Goal: Task Accomplishment & Management: Complete application form

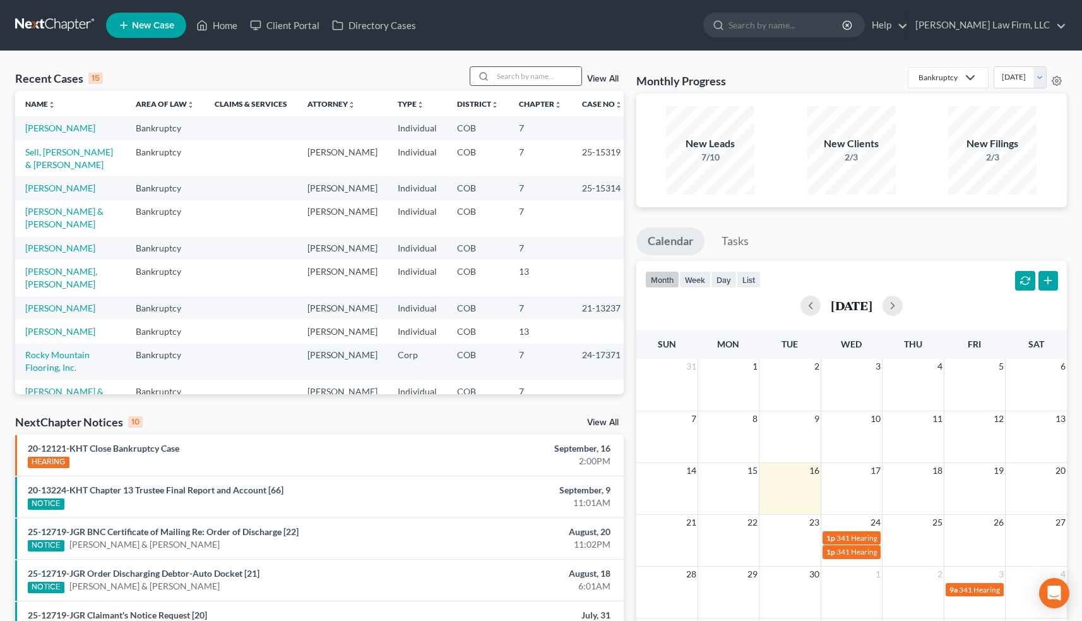
click at [511, 80] on input "search" at bounding box center [537, 76] width 88 height 18
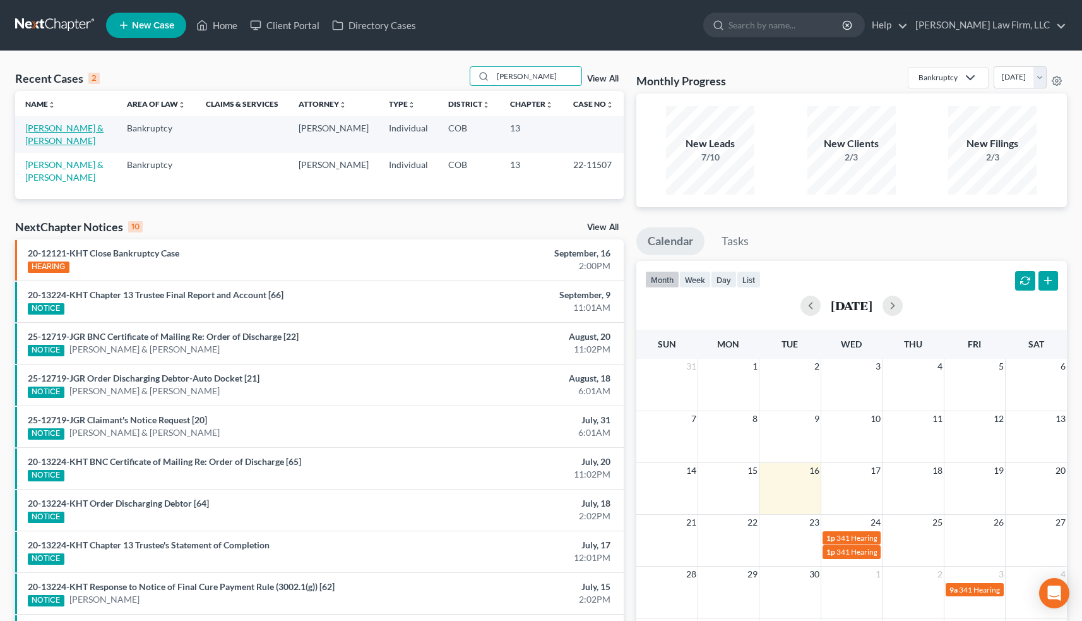
type input "[PERSON_NAME]"
click at [49, 127] on link "[PERSON_NAME] & [PERSON_NAME]" at bounding box center [64, 133] width 78 height 23
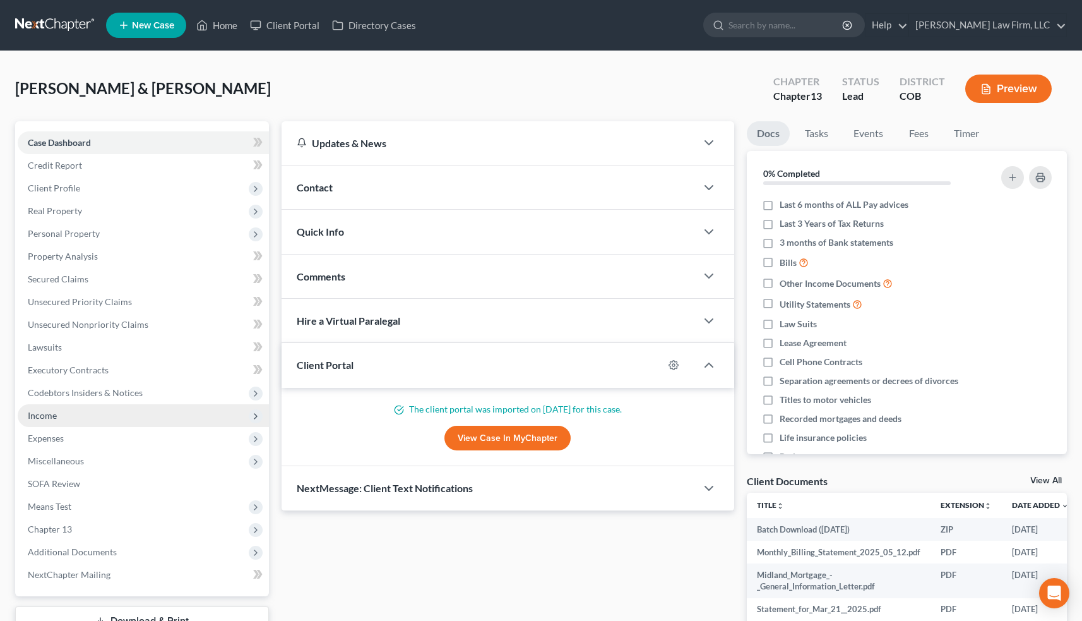
click at [60, 412] on span "Income" at bounding box center [143, 415] width 251 height 23
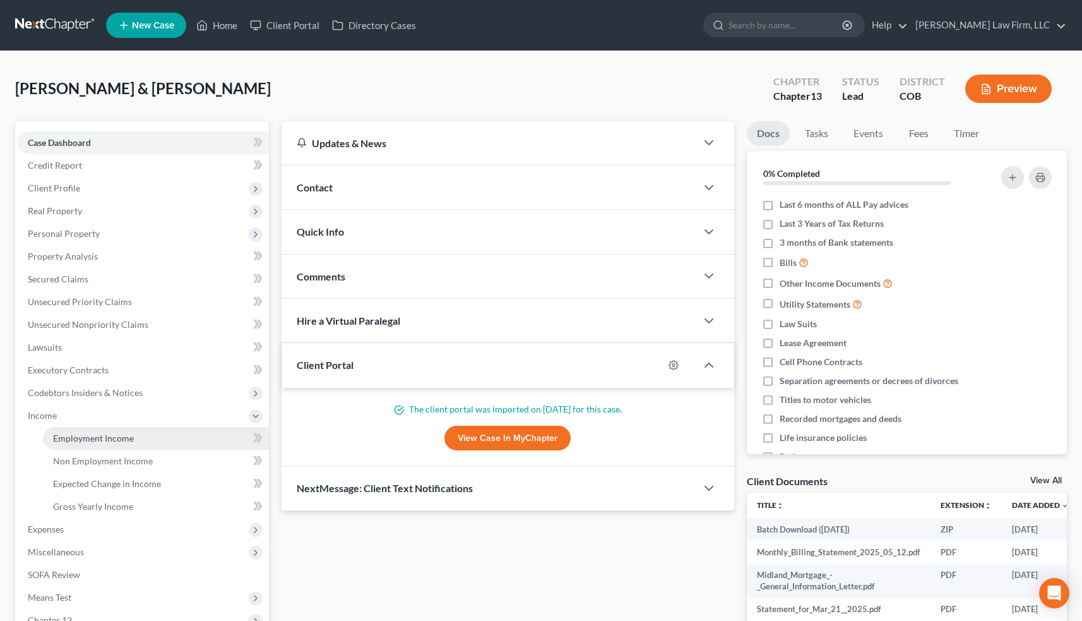
click at [94, 437] on span "Employment Income" at bounding box center [93, 437] width 81 height 11
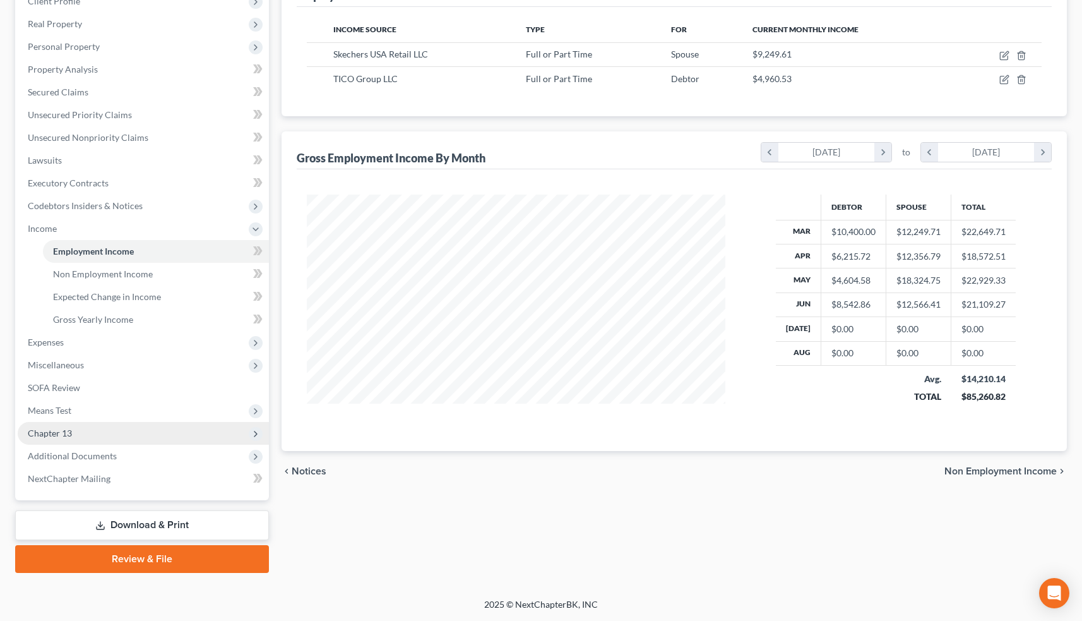
scroll to position [187, 0]
click at [80, 411] on span "Means Test" at bounding box center [143, 410] width 251 height 23
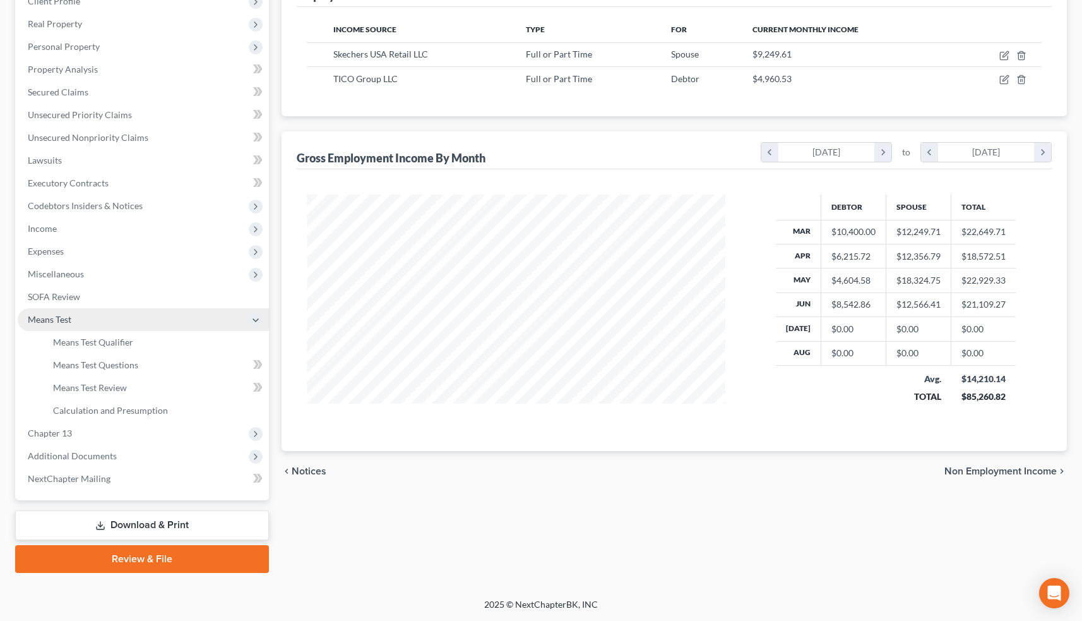
click at [78, 323] on span "Means Test" at bounding box center [143, 319] width 251 height 23
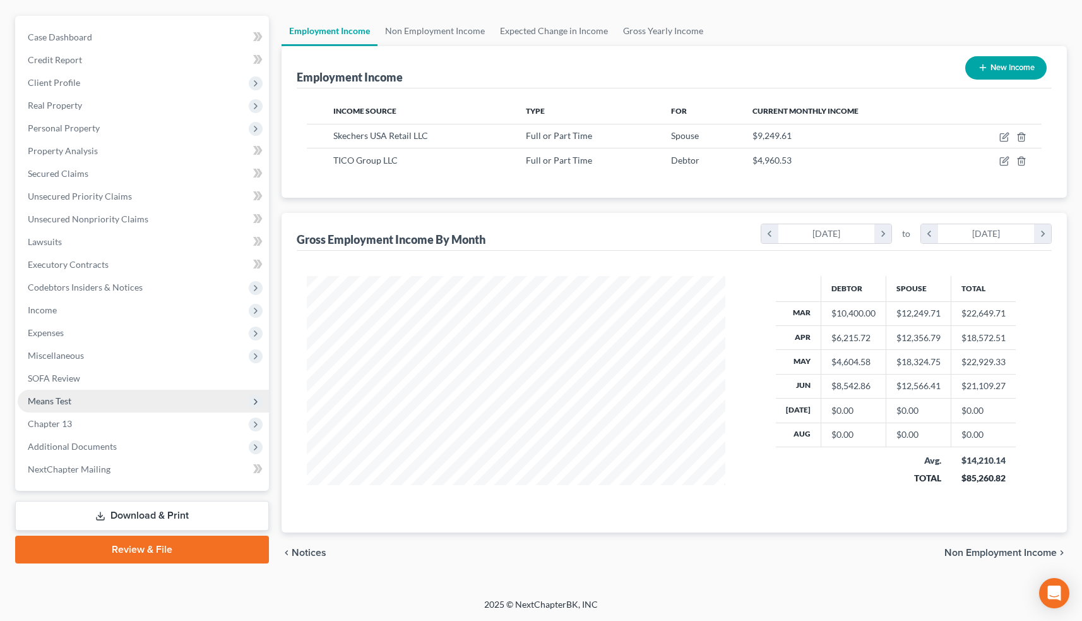
scroll to position [105, 0]
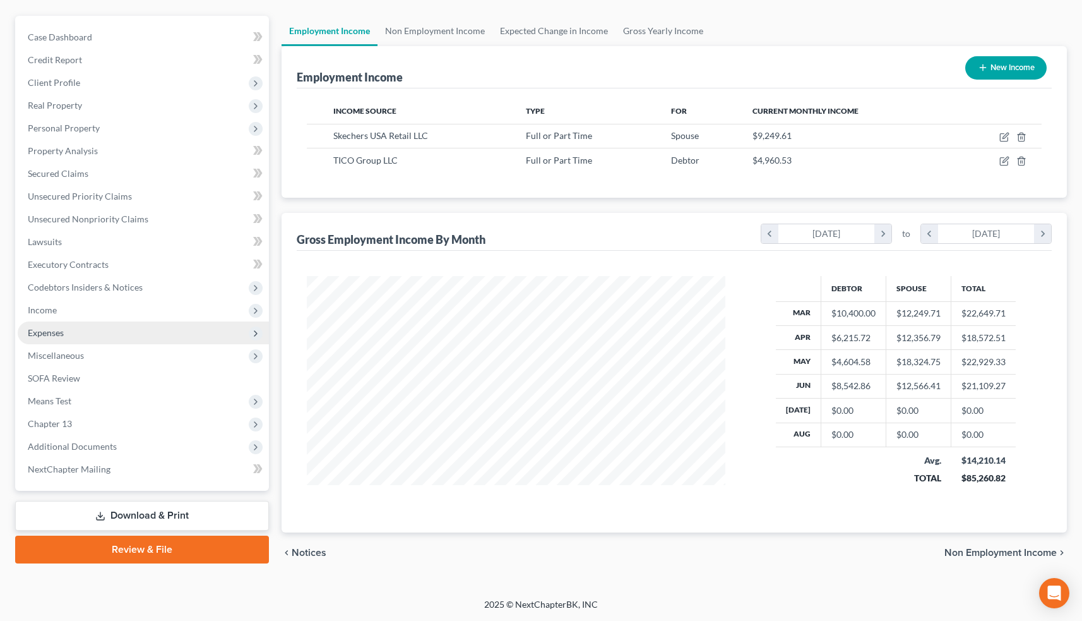
click at [78, 323] on span "Expenses" at bounding box center [143, 332] width 251 height 23
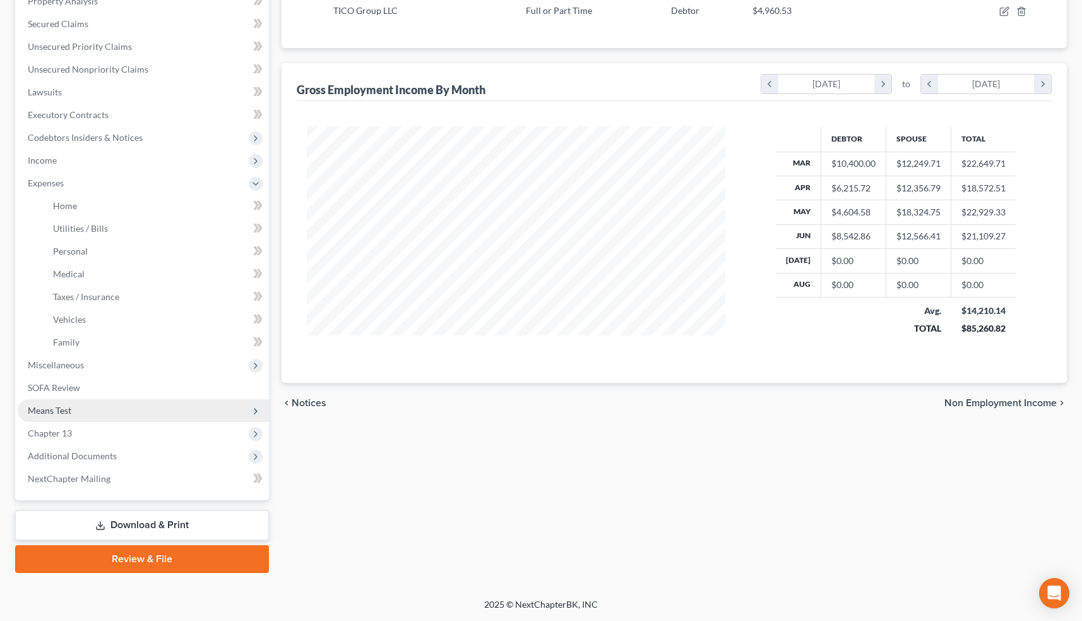
click at [76, 407] on span "Means Test" at bounding box center [143, 410] width 251 height 23
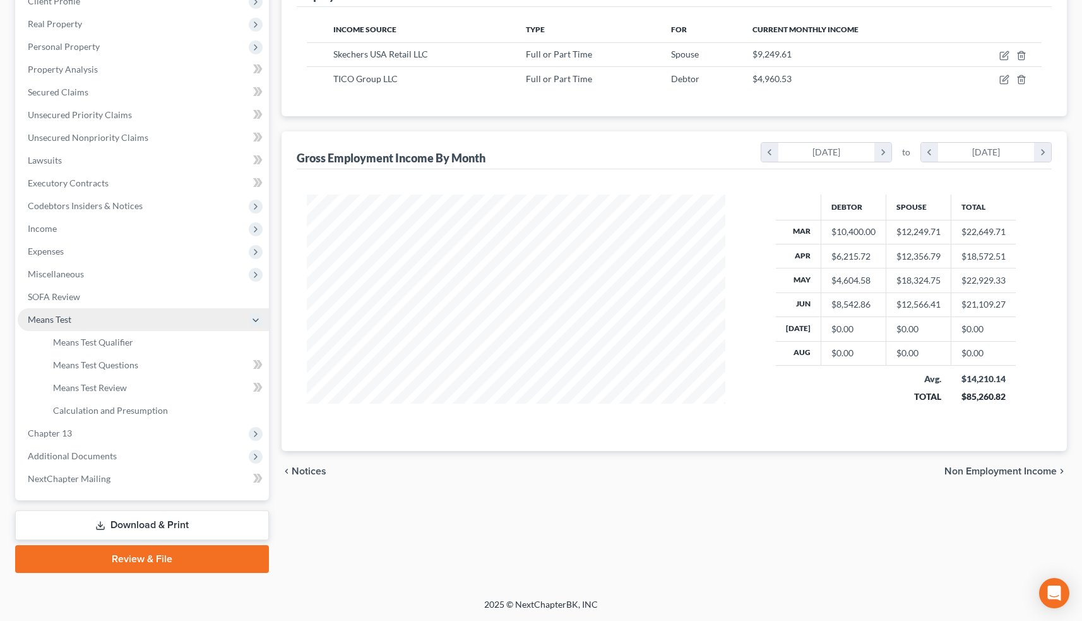
scroll to position [187, 0]
click at [108, 347] on link "Means Test Qualifier" at bounding box center [156, 342] width 226 height 23
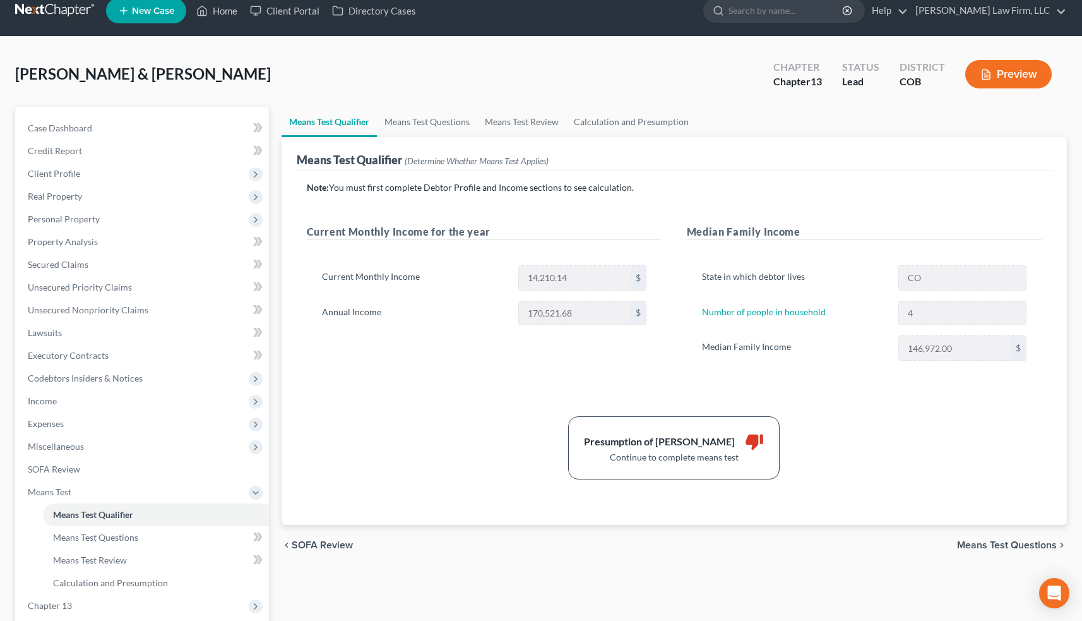
scroll to position [18, 0]
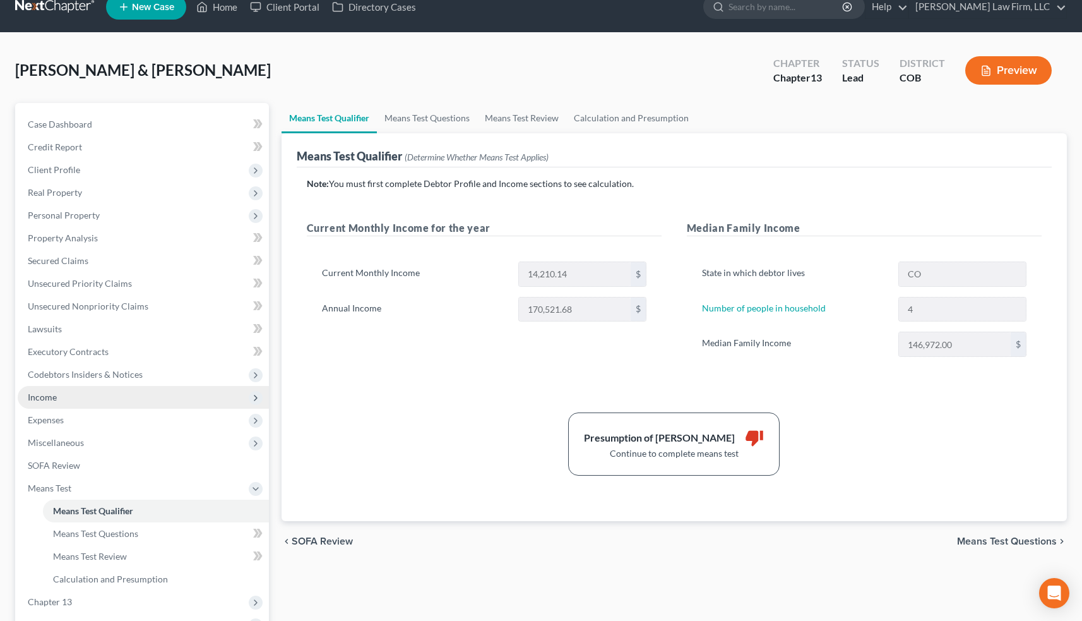
click at [102, 398] on span "Income" at bounding box center [143, 397] width 251 height 23
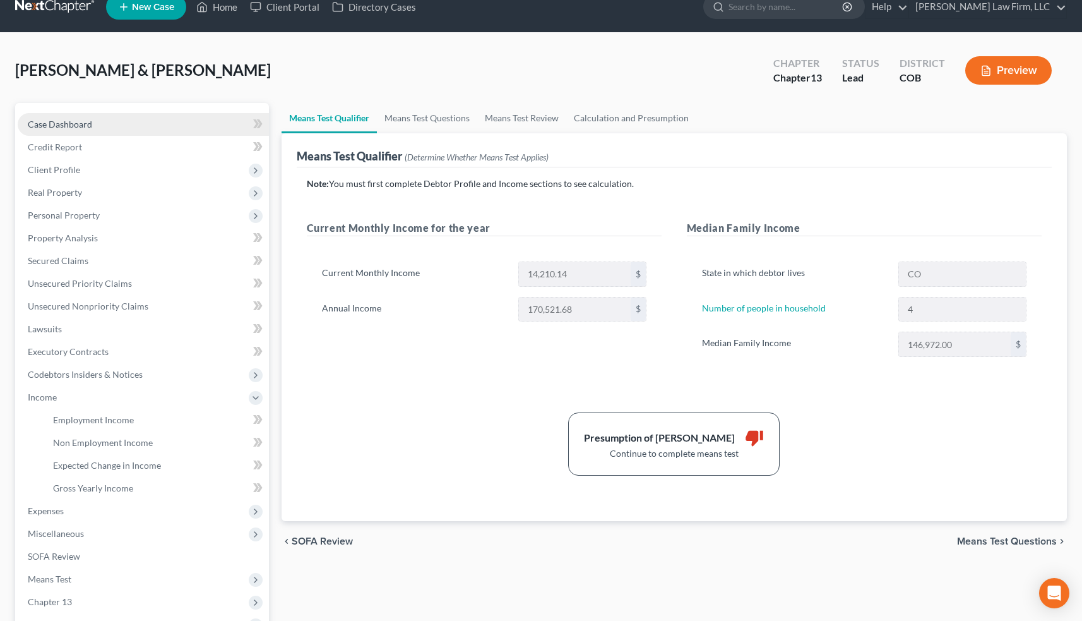
click at [111, 123] on link "Case Dashboard" at bounding box center [143, 124] width 251 height 23
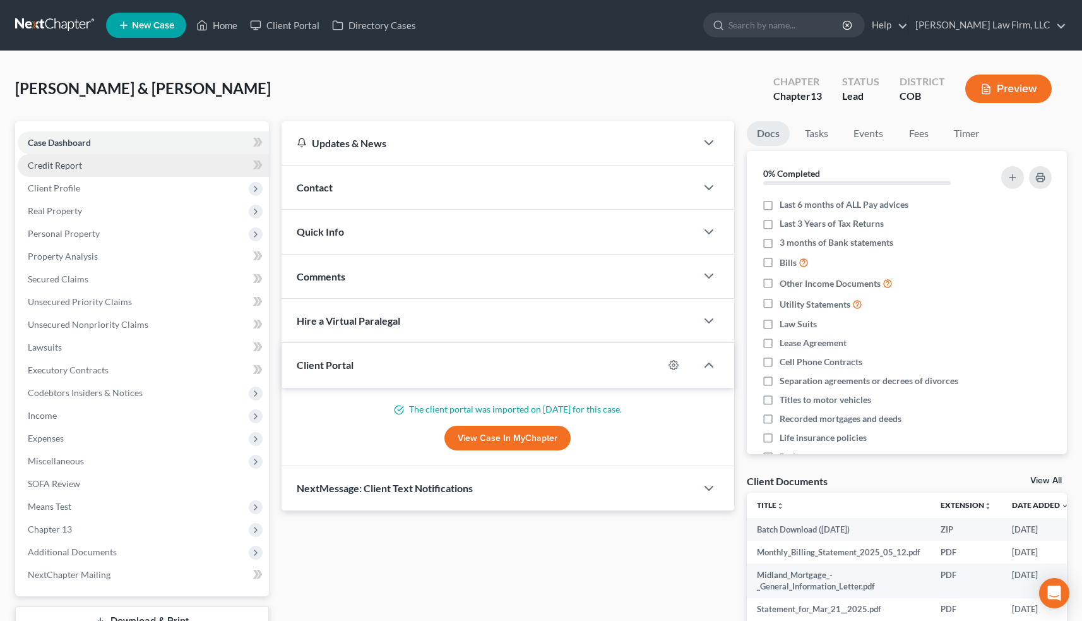
click at [110, 165] on link "Credit Report" at bounding box center [143, 165] width 251 height 23
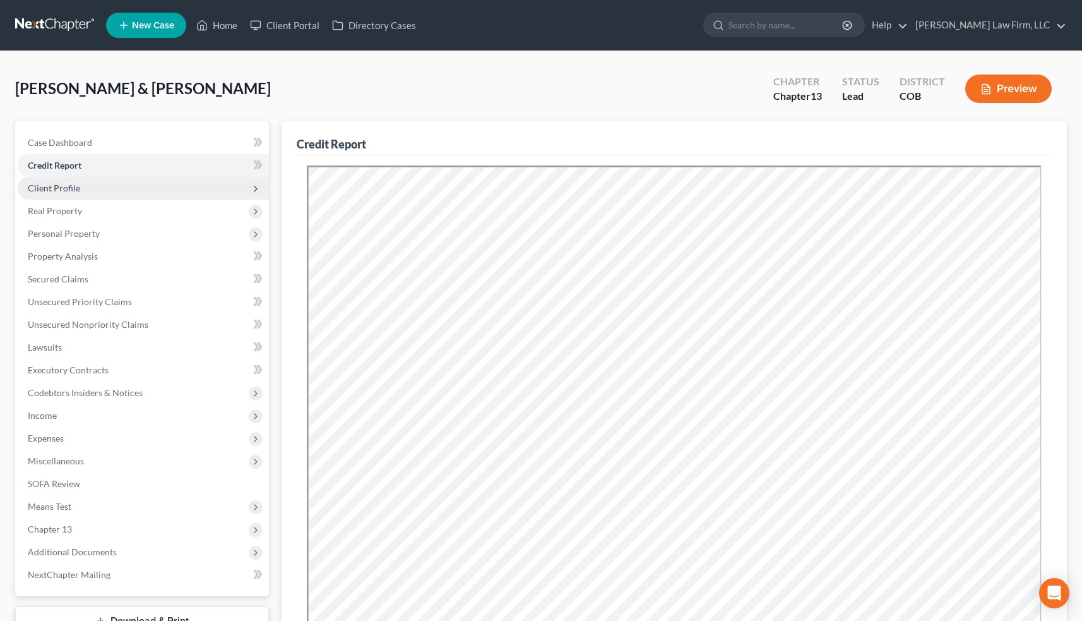
click at [109, 189] on span "Client Profile" at bounding box center [143, 188] width 251 height 23
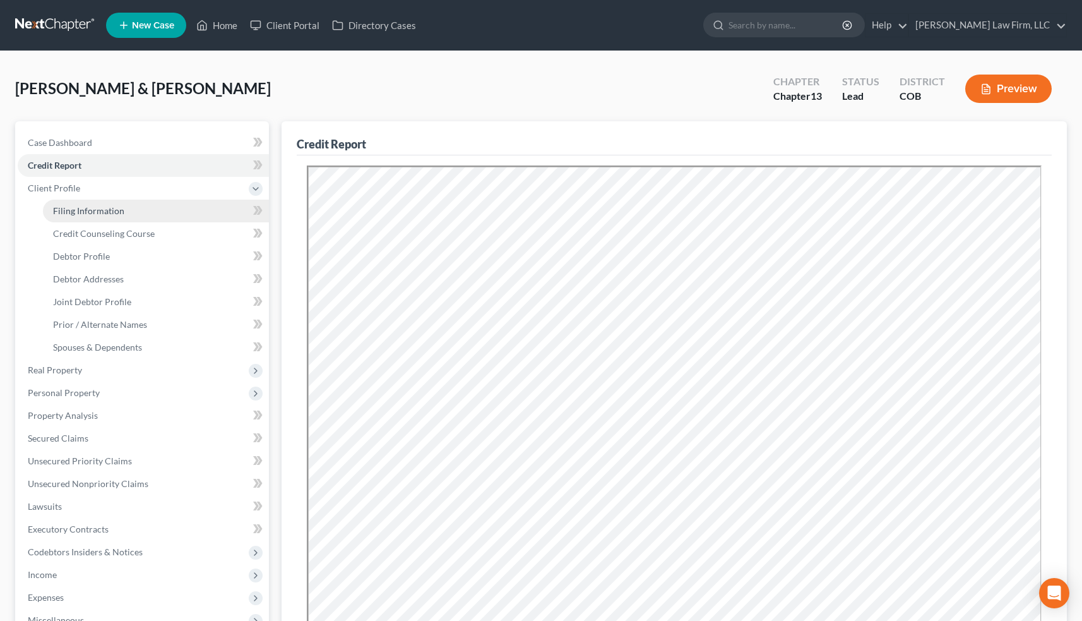
click at [117, 216] on link "Filing Information" at bounding box center [156, 210] width 226 height 23
select select "1"
select select "3"
select select "5"
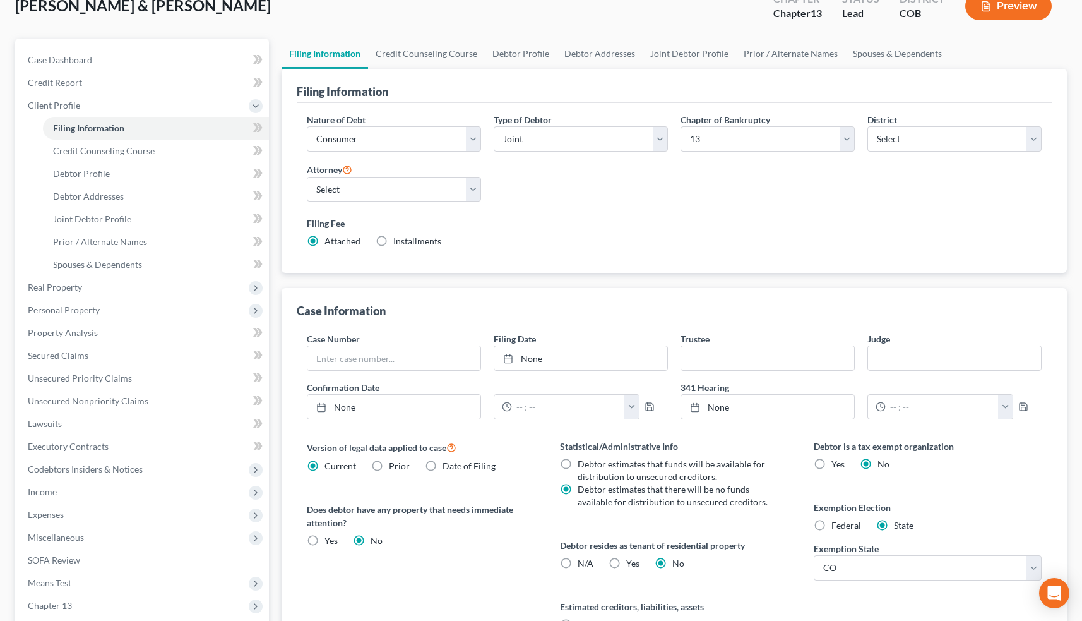
scroll to position [100, 0]
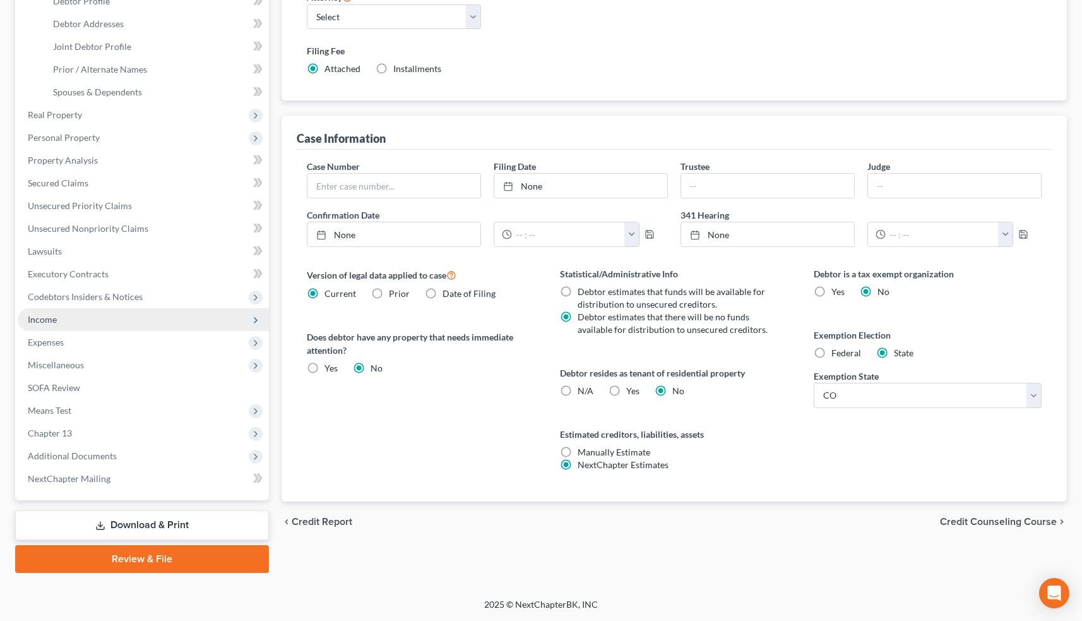
click at [119, 316] on span "Income" at bounding box center [143, 319] width 251 height 23
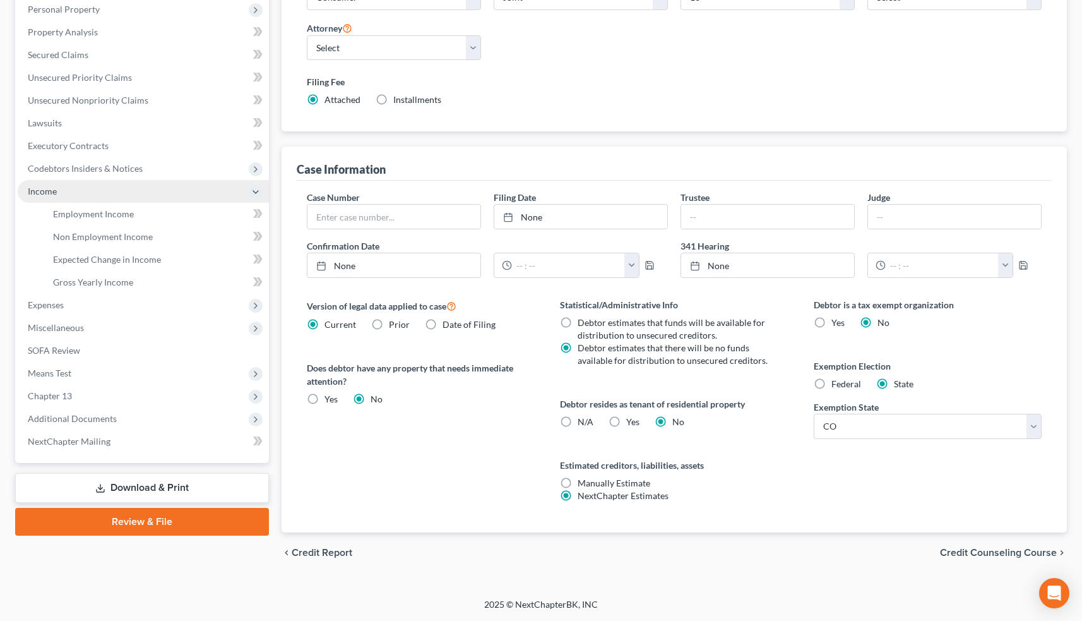
scroll to position [211, 0]
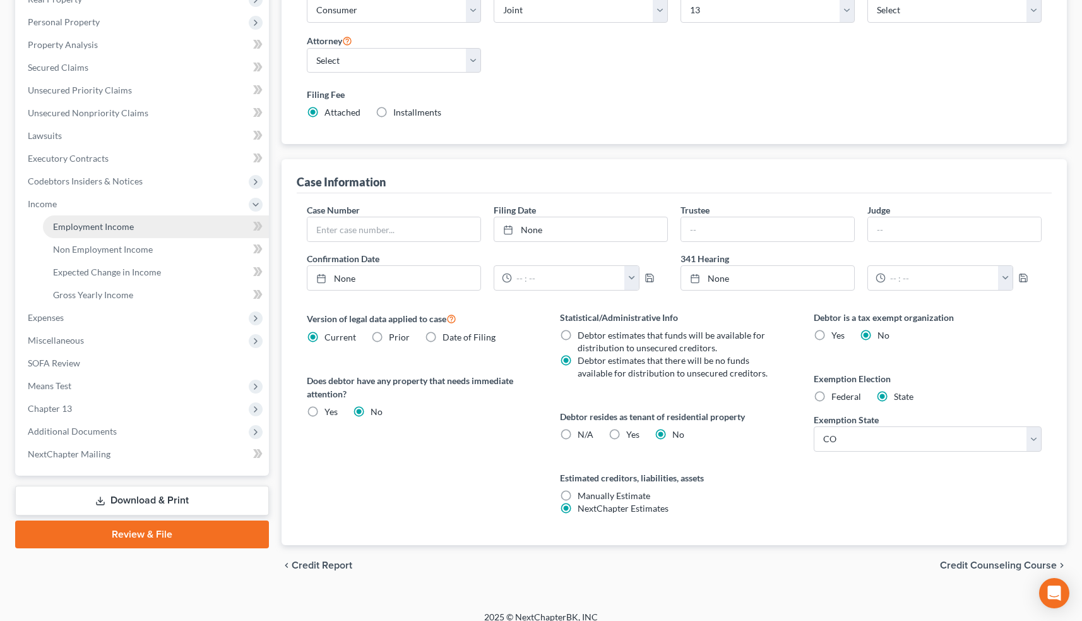
click at [124, 231] on span "Employment Income" at bounding box center [93, 226] width 81 height 11
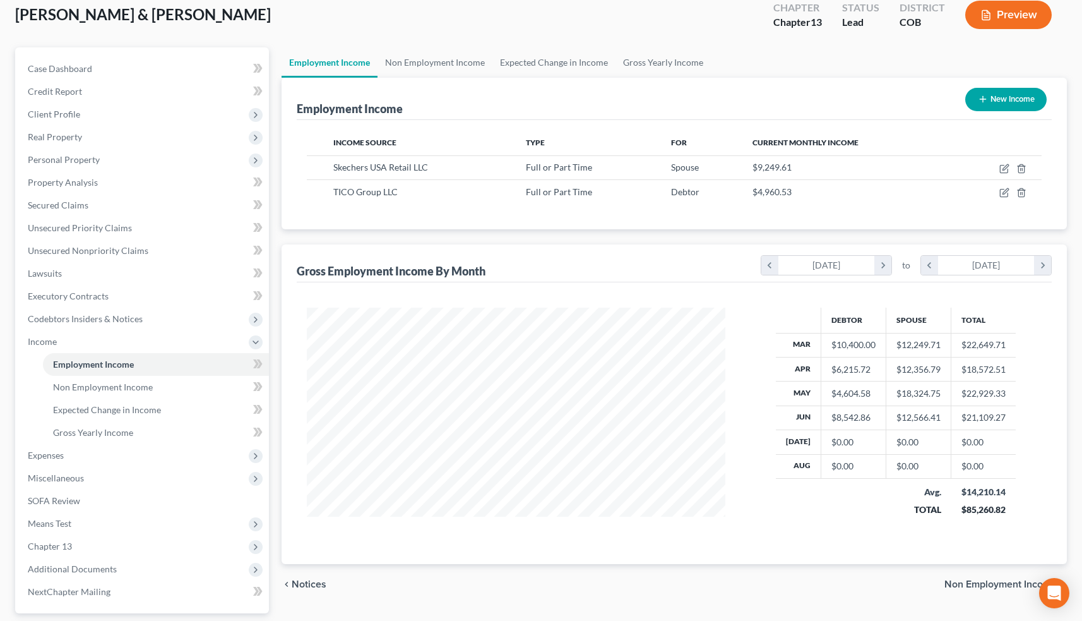
scroll to position [93, 0]
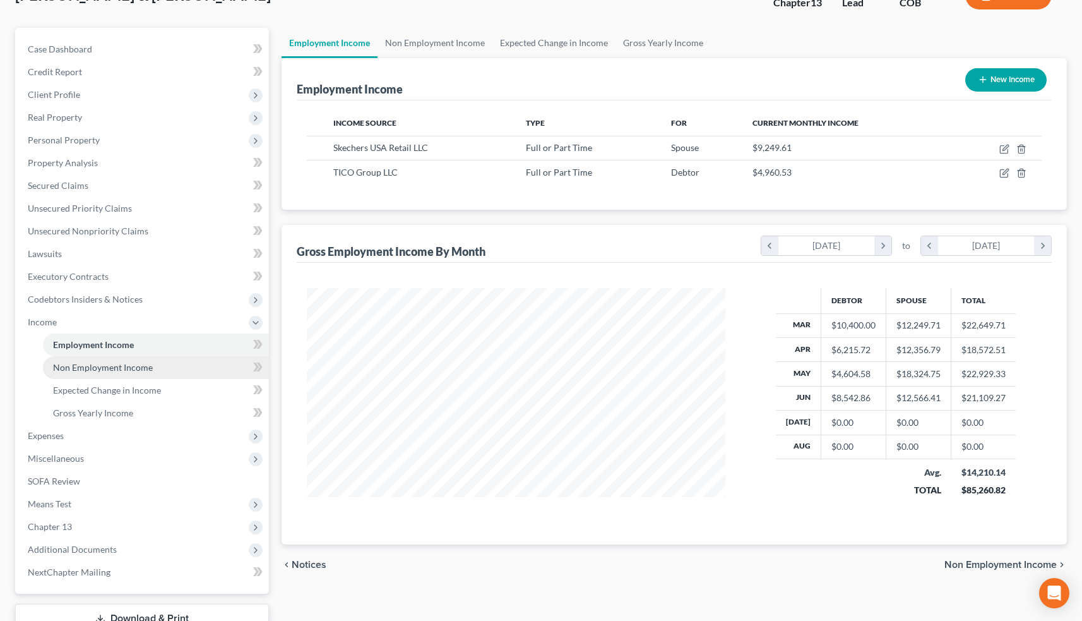
click at [155, 369] on link "Non Employment Income" at bounding box center [156, 367] width 226 height 23
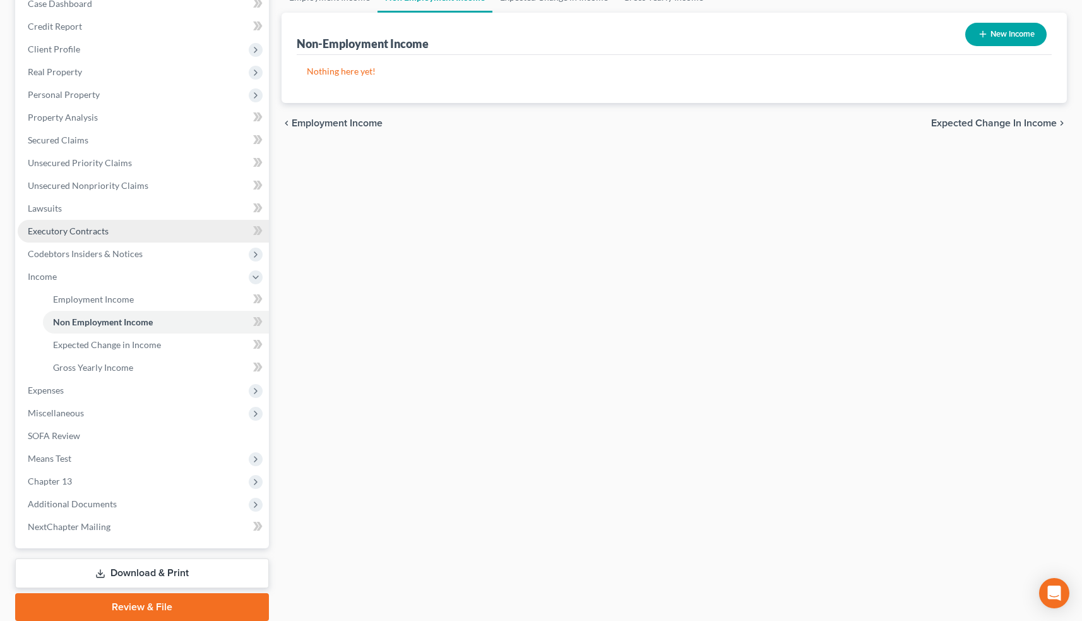
scroll to position [158, 0]
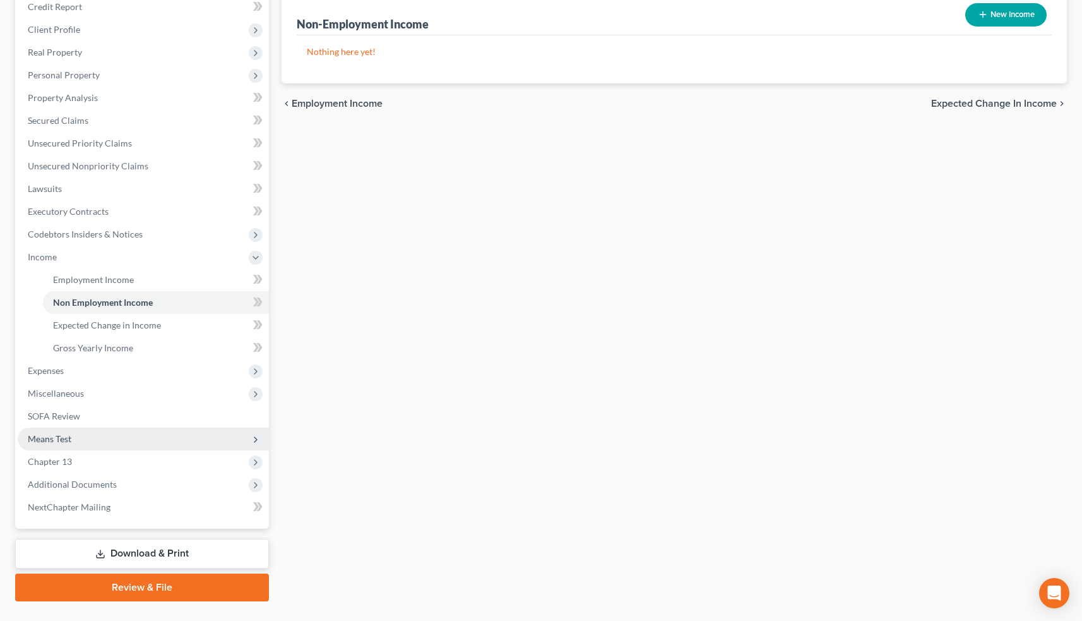
click at [98, 443] on span "Means Test" at bounding box center [143, 438] width 251 height 23
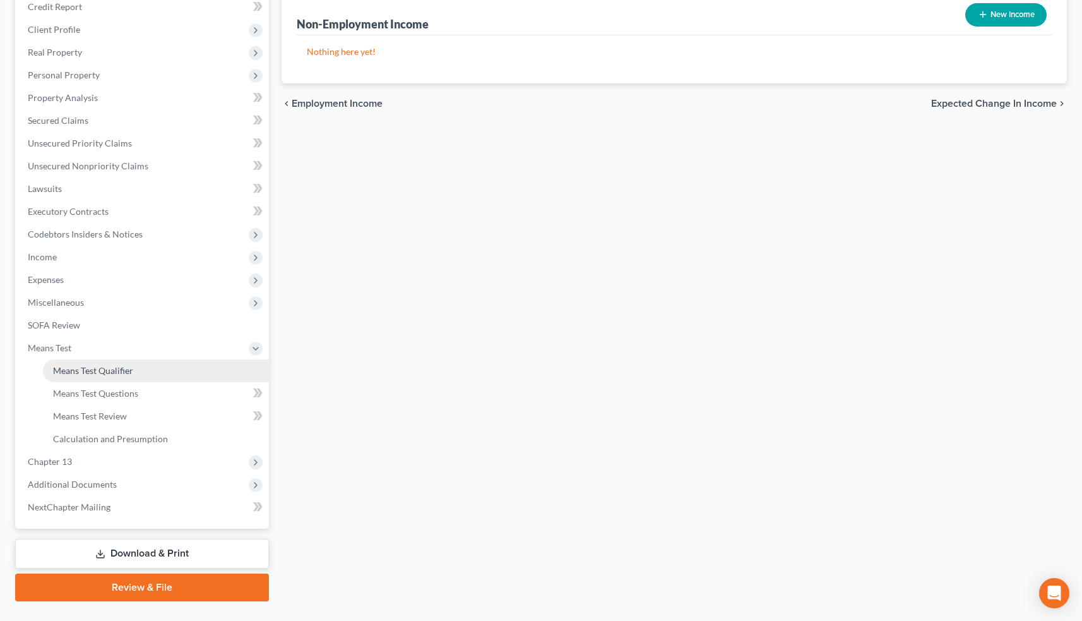
click at [117, 365] on span "Means Test Qualifier" at bounding box center [93, 370] width 80 height 11
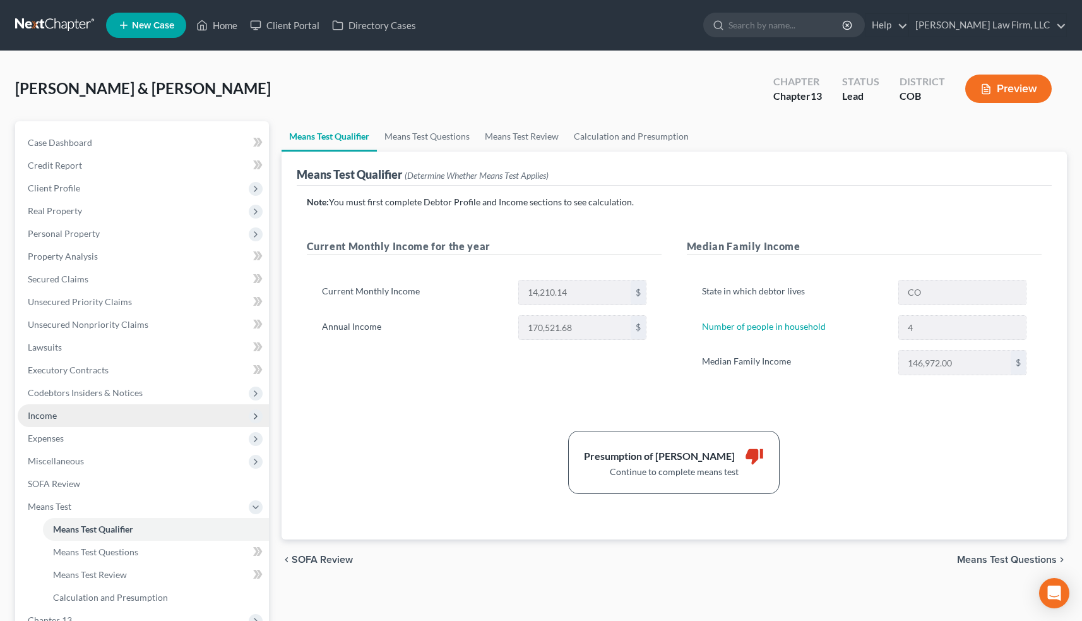
click at [140, 420] on span "Income" at bounding box center [143, 415] width 251 height 23
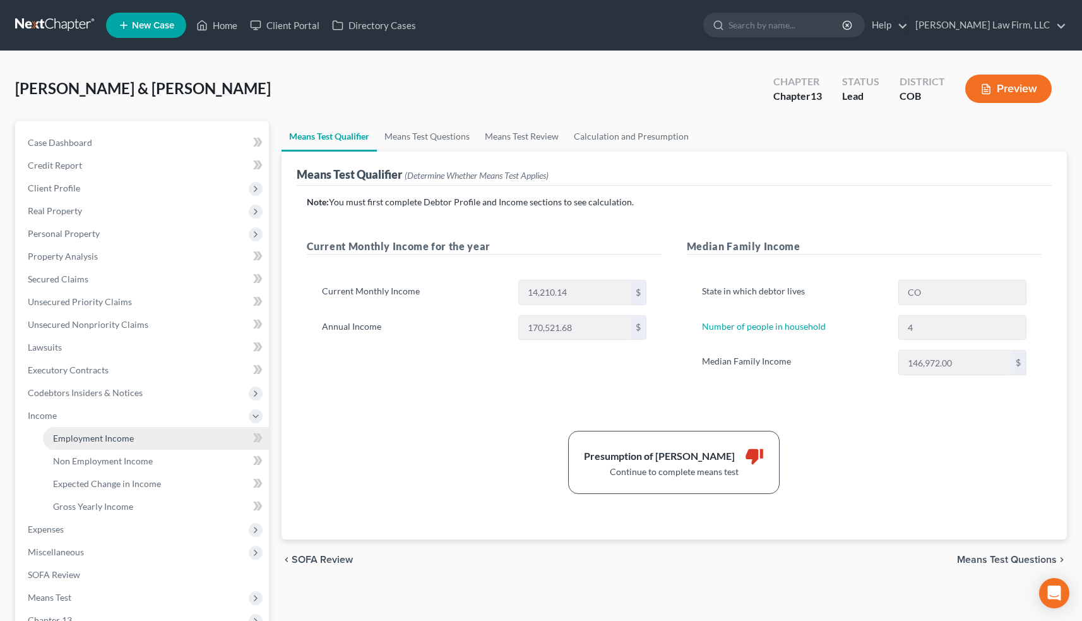
click at [137, 439] on link "Employment Income" at bounding box center [156, 438] width 226 height 23
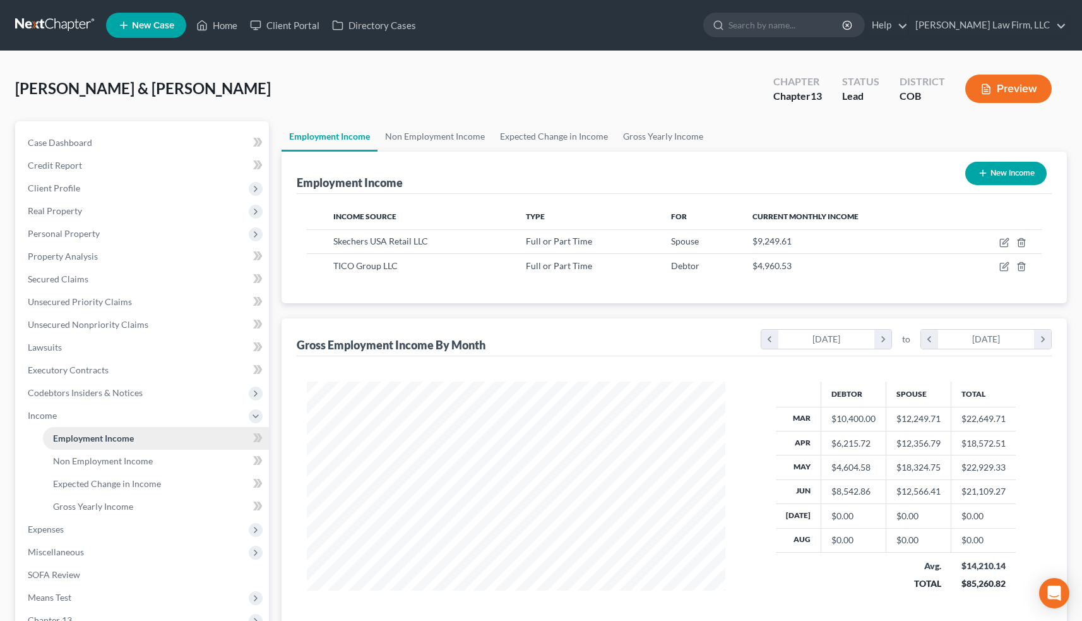
scroll to position [226, 443]
click at [1006, 239] on icon "button" at bounding box center [1006, 241] width 6 height 6
select select "0"
select select "4"
select select "2"
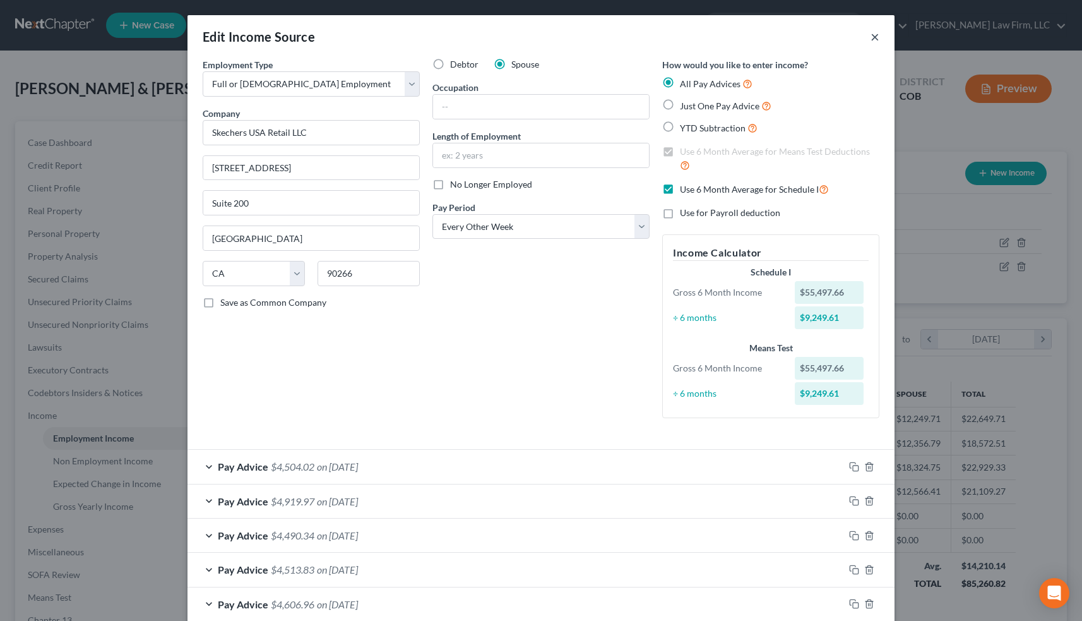
click at [876, 36] on button "×" at bounding box center [875, 36] width 9 height 15
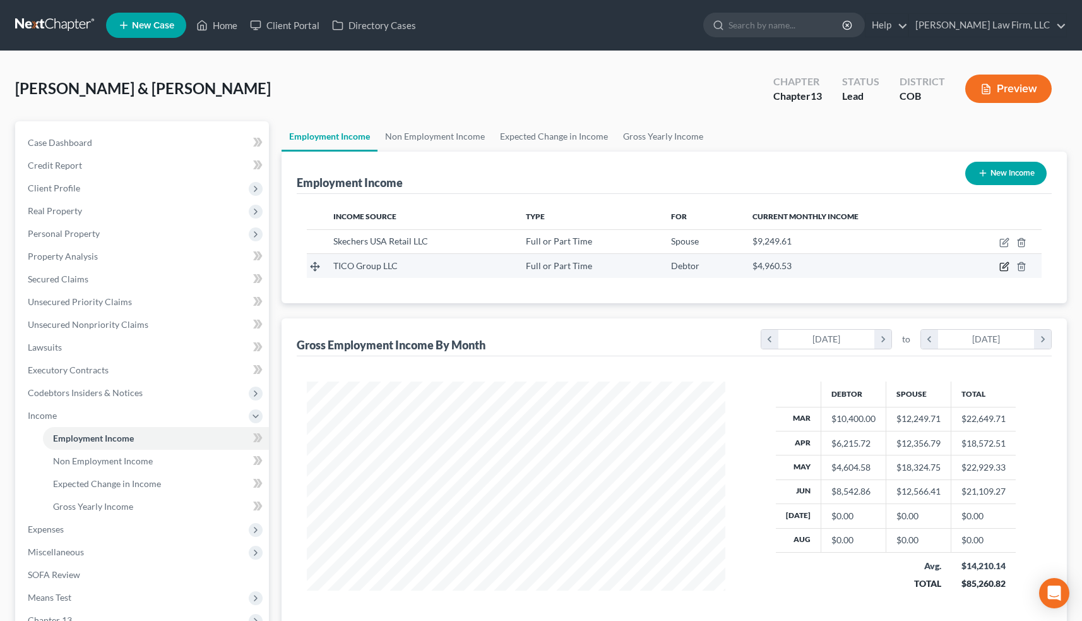
click at [1006, 267] on icon "button" at bounding box center [1006, 266] width 6 height 6
select select "0"
select select "35"
select select "3"
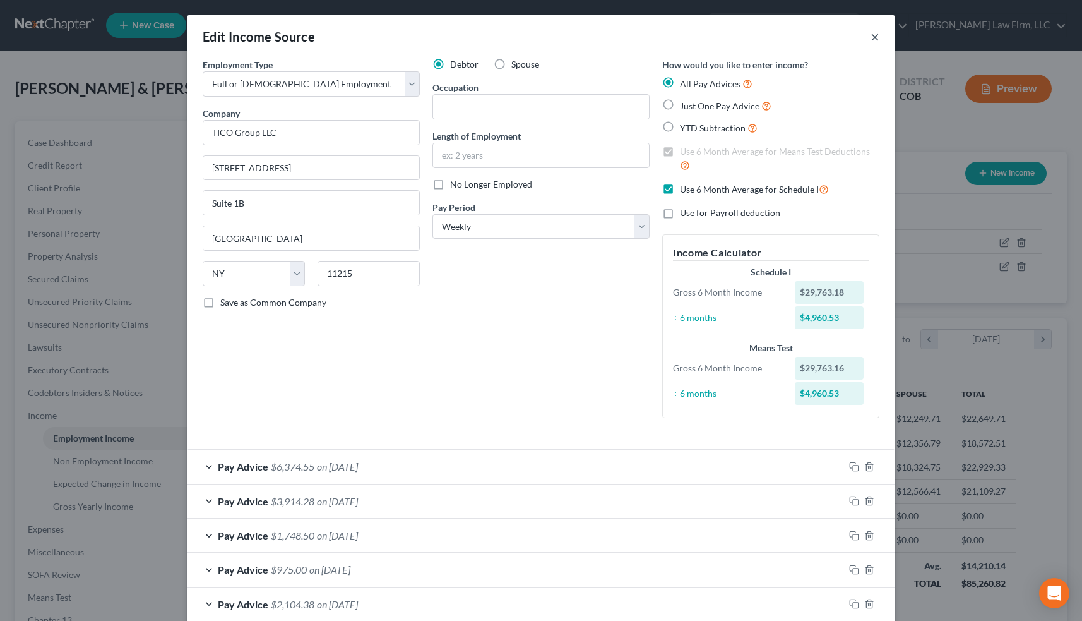
click at [874, 39] on button "×" at bounding box center [875, 36] width 9 height 15
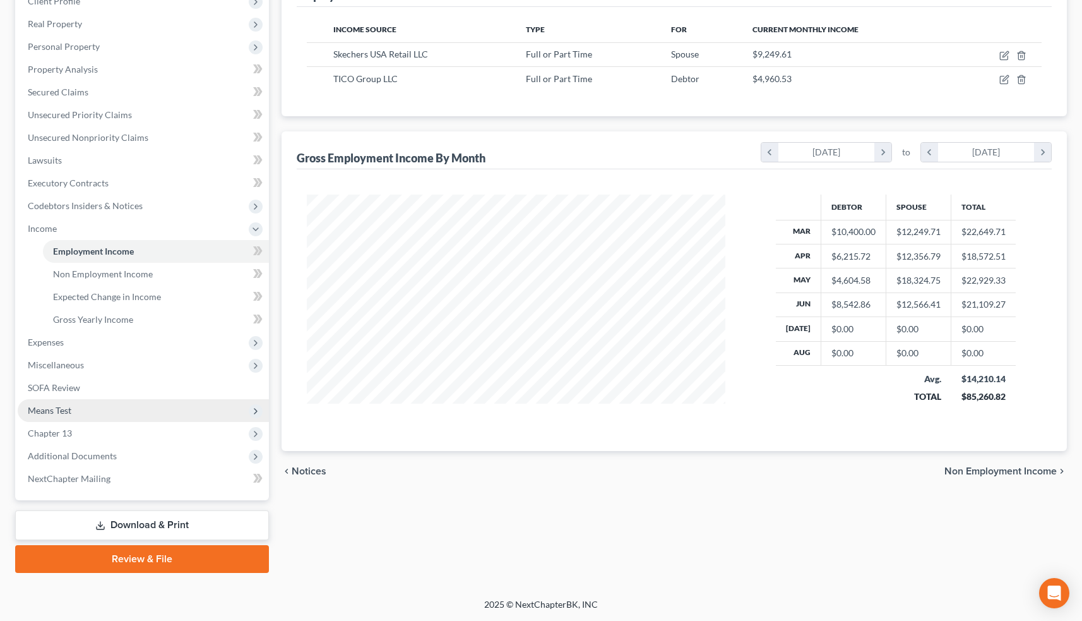
scroll to position [187, 0]
click at [128, 416] on span "Means Test" at bounding box center [143, 410] width 251 height 23
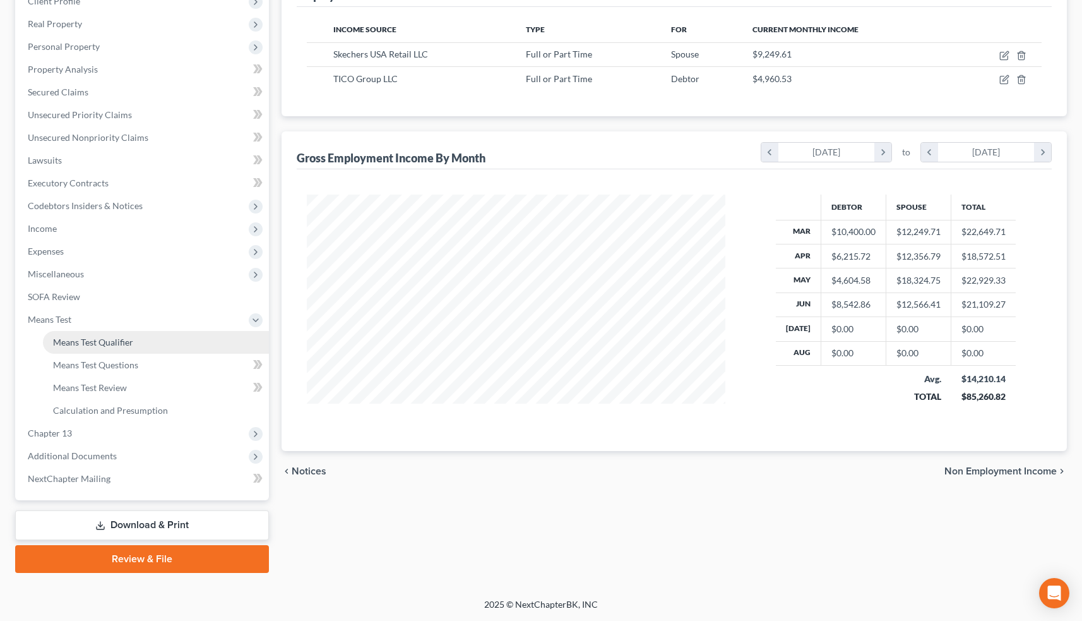
click at [128, 343] on span "Means Test Qualifier" at bounding box center [93, 341] width 80 height 11
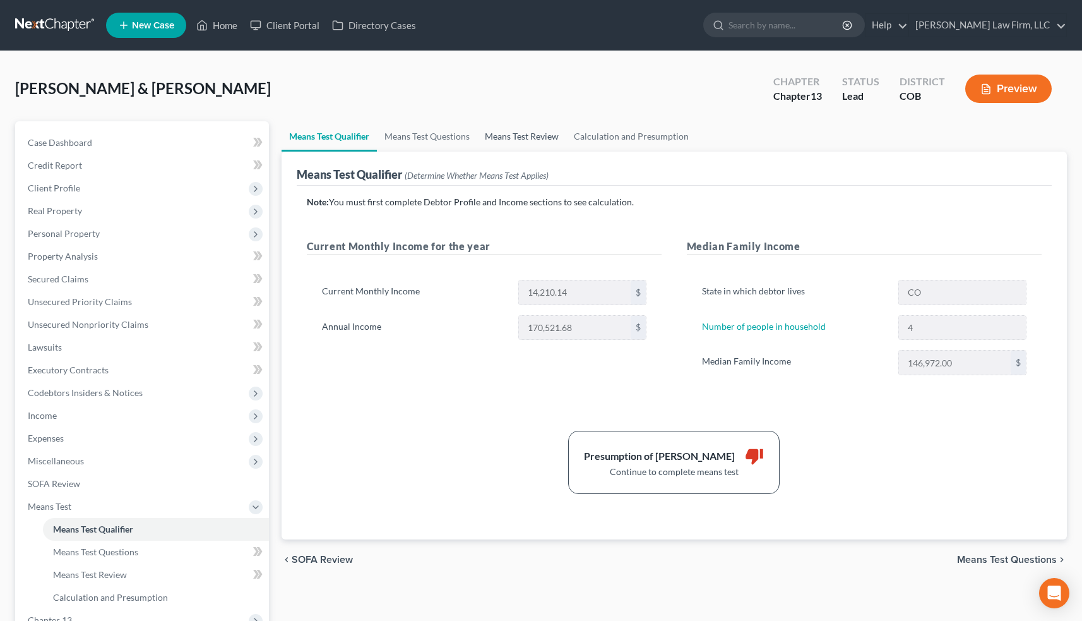
click at [513, 141] on link "Means Test Review" at bounding box center [521, 136] width 89 height 30
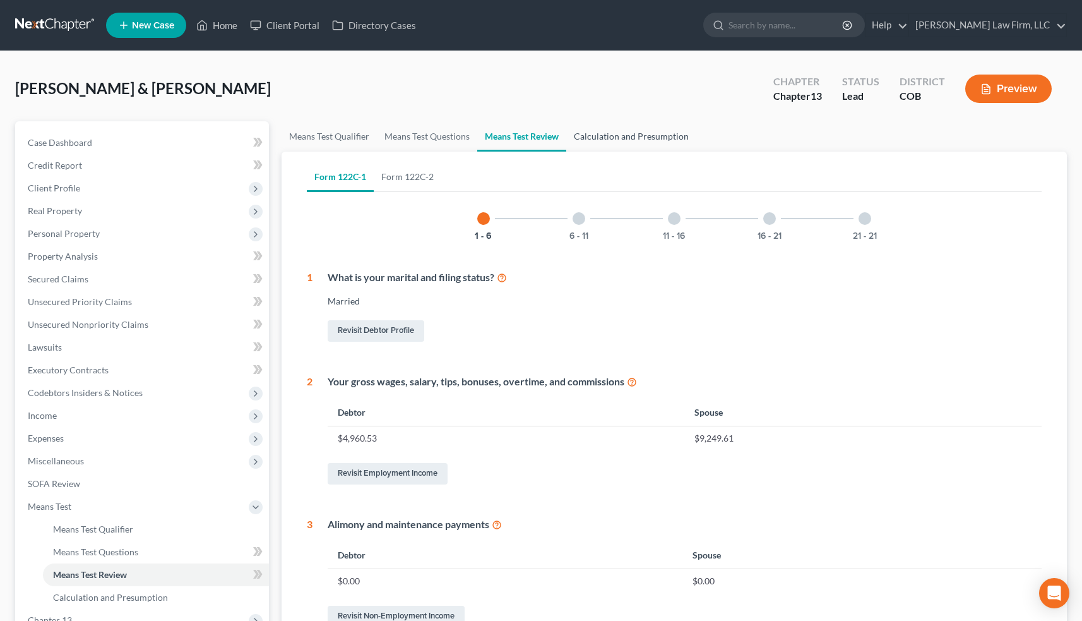
click at [631, 136] on link "Calculation and Presumption" at bounding box center [631, 136] width 130 height 30
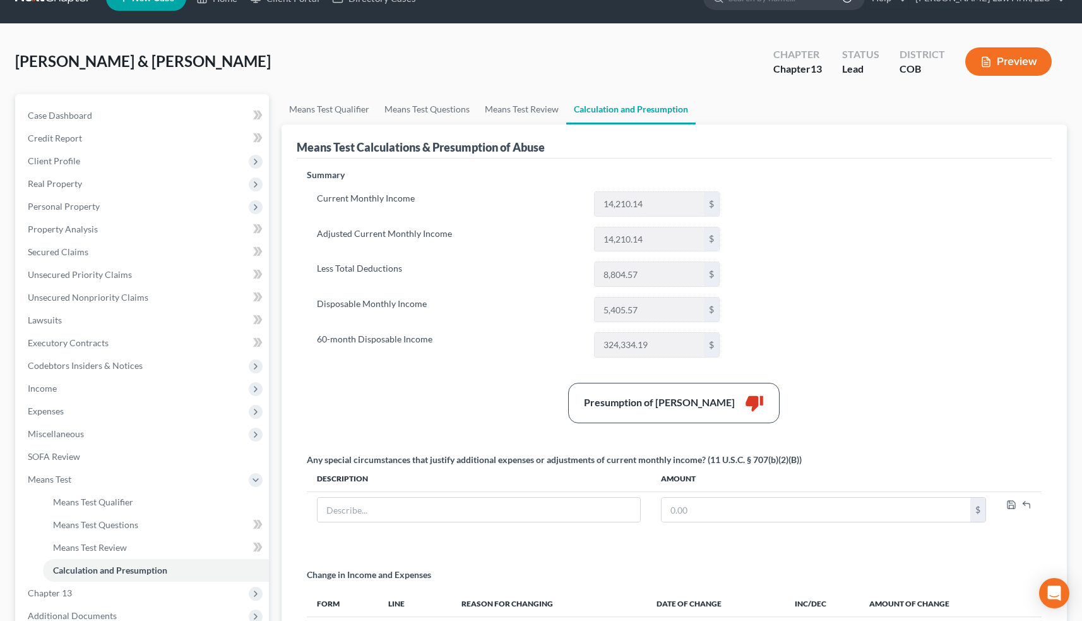
scroll to position [27, 0]
click at [114, 404] on span "Expenses" at bounding box center [143, 411] width 251 height 23
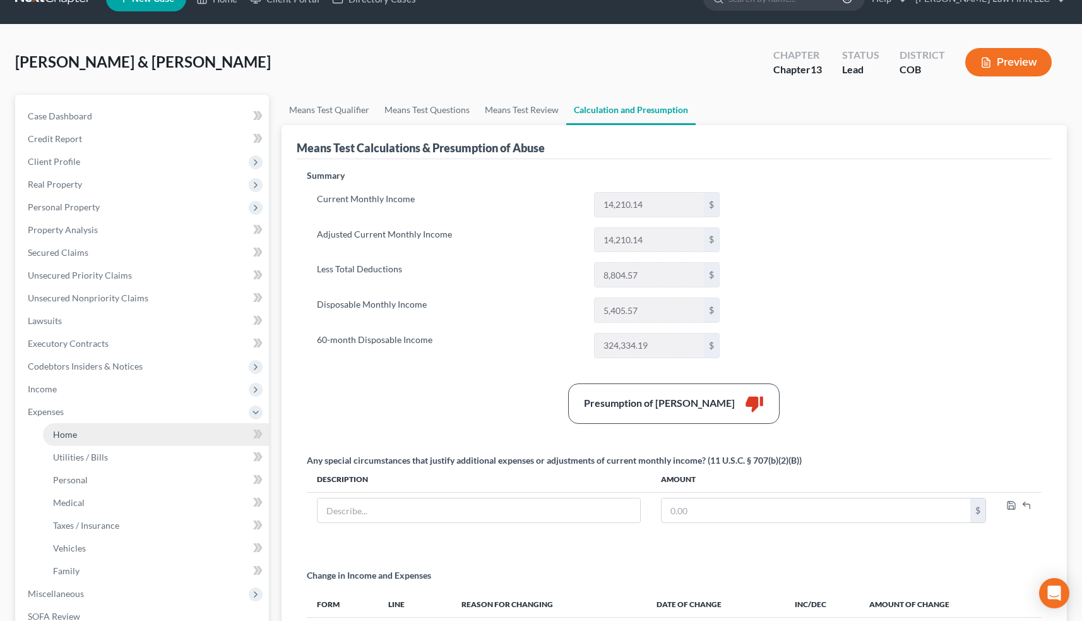
click at [107, 434] on link "Home" at bounding box center [156, 434] width 226 height 23
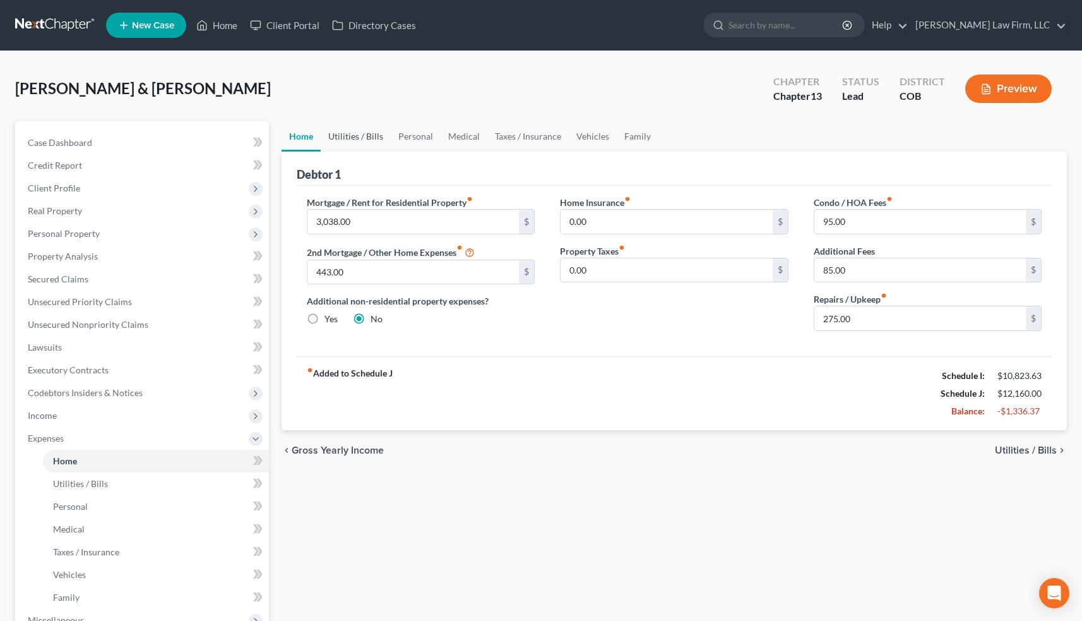
click at [369, 142] on link "Utilities / Bills" at bounding box center [356, 136] width 70 height 30
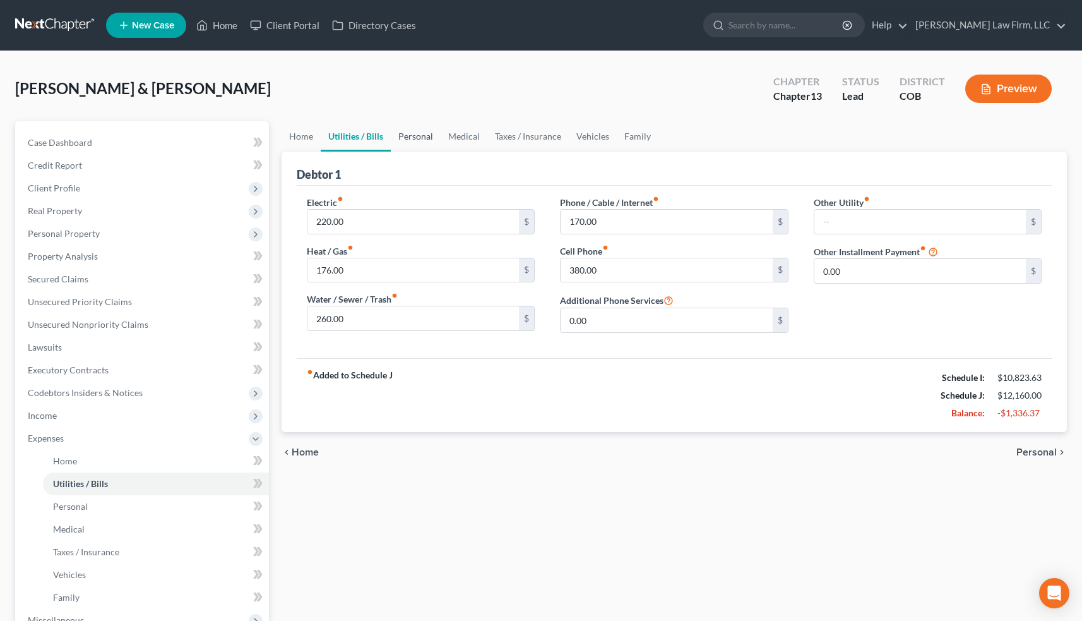
click at [414, 141] on link "Personal" at bounding box center [416, 136] width 50 height 30
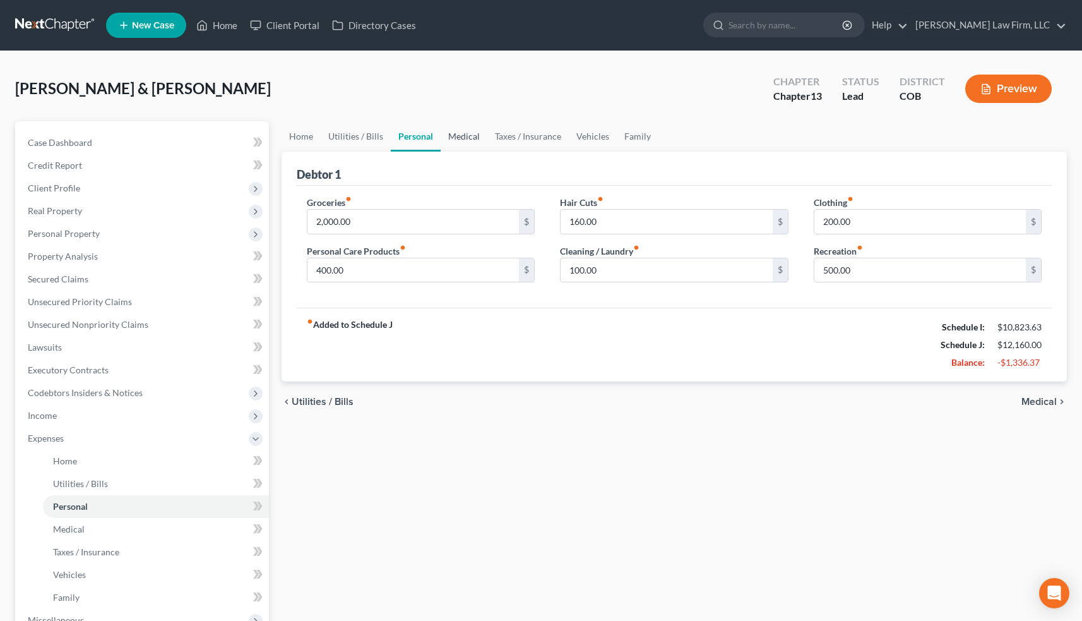
click at [469, 140] on link "Medical" at bounding box center [464, 136] width 47 height 30
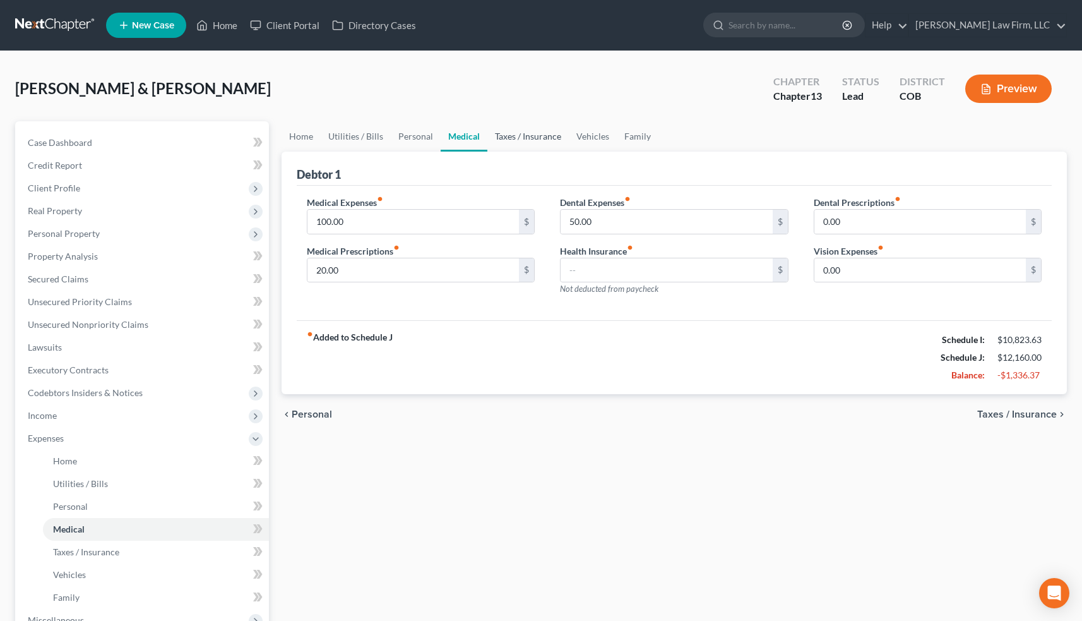
click at [517, 140] on link "Taxes / Insurance" at bounding box center [527, 136] width 81 height 30
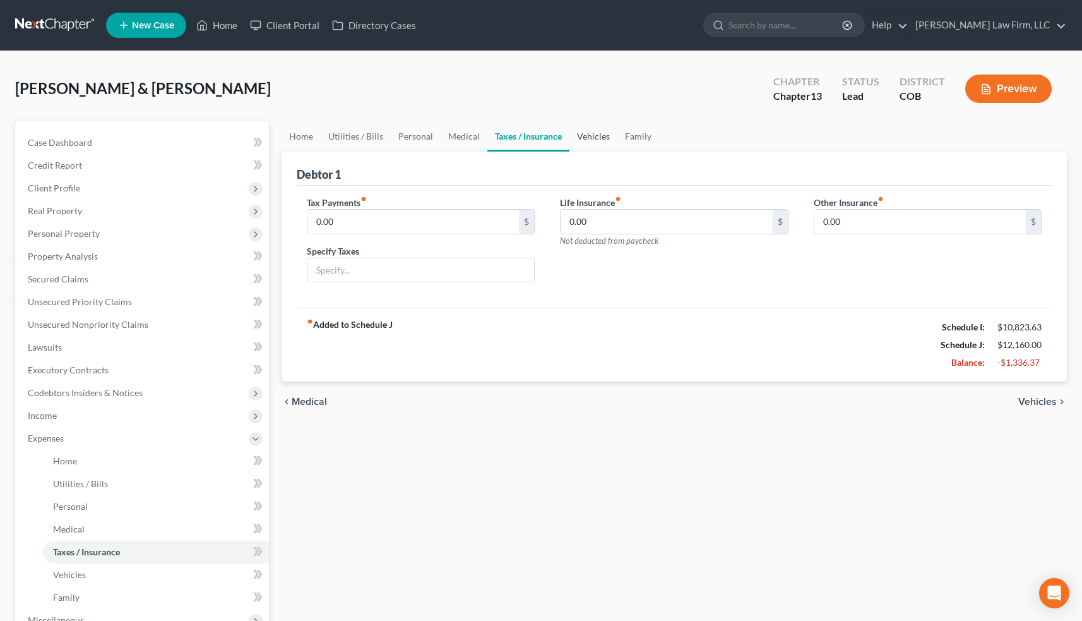
click at [581, 140] on link "Vehicles" at bounding box center [593, 136] width 48 height 30
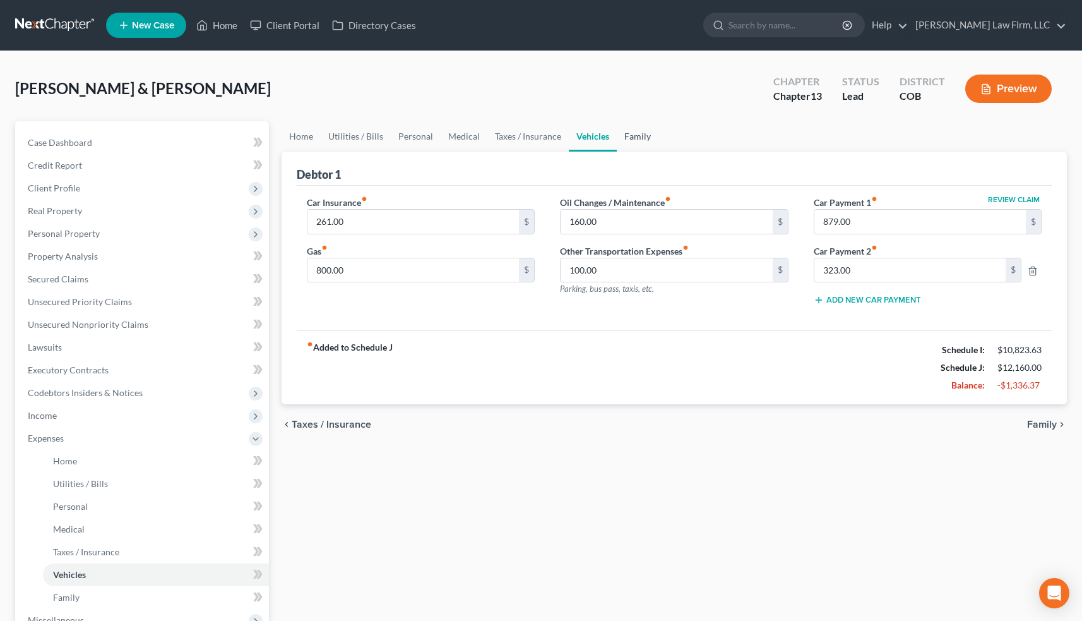
click at [629, 141] on link "Family" at bounding box center [638, 136] width 42 height 30
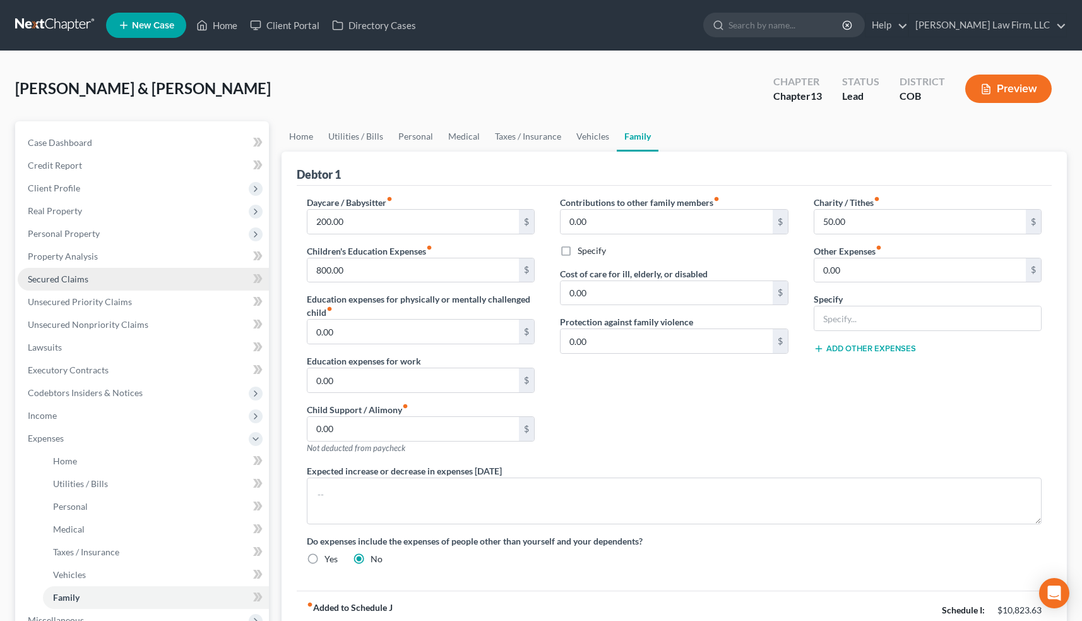
click at [93, 285] on link "Secured Claims" at bounding box center [143, 279] width 251 height 23
